Goal: Navigation & Orientation: Find specific page/section

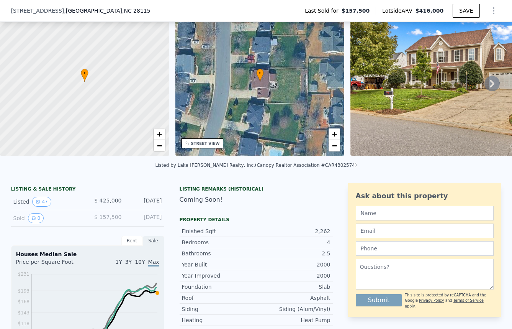
scroll to position [32, 0]
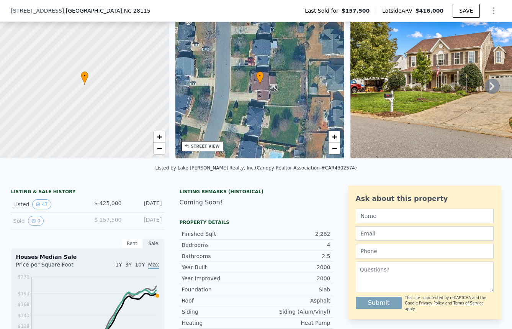
click at [402, 156] on img at bounding box center [460, 84] width 221 height 147
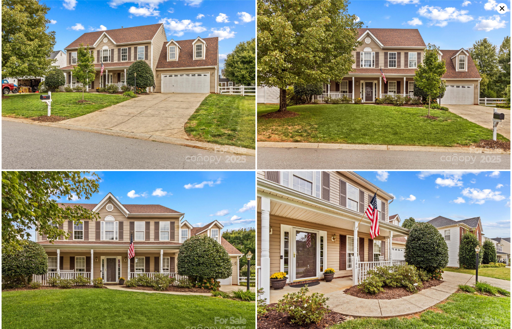
click at [228, 120] on img at bounding box center [129, 84] width 254 height 169
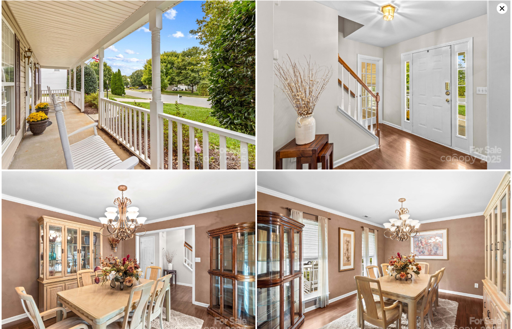
scroll to position [341, 0]
click at [370, 115] on img at bounding box center [384, 84] width 254 height 169
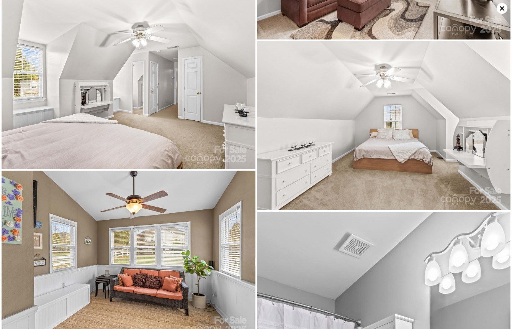
scroll to position [2901, 0]
click at [142, 109] on img at bounding box center [129, 84] width 254 height 169
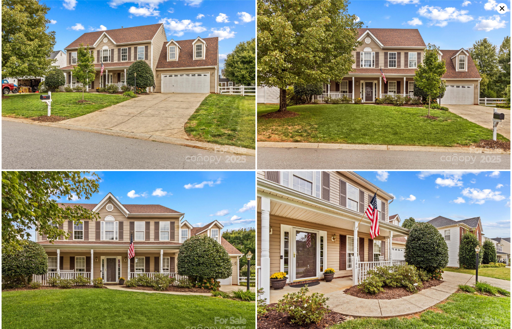
scroll to position [0, 0]
click at [249, 142] on img at bounding box center [129, 84] width 254 height 169
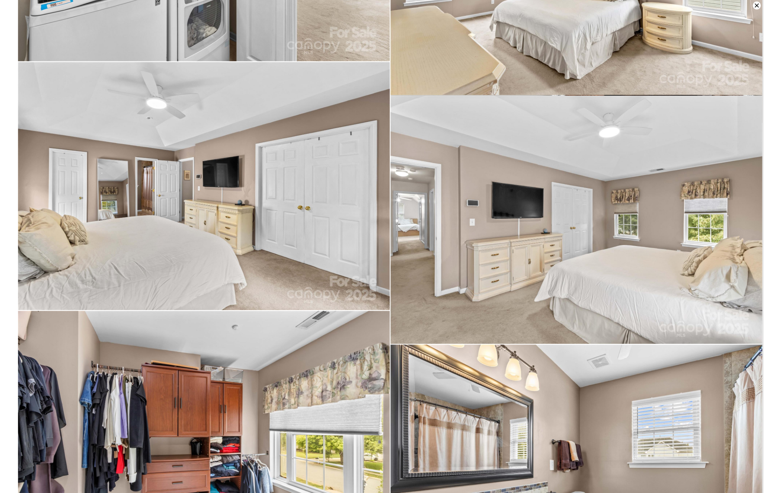
scroll to position [6132, 0]
